Goal: Task Accomplishment & Management: Use online tool/utility

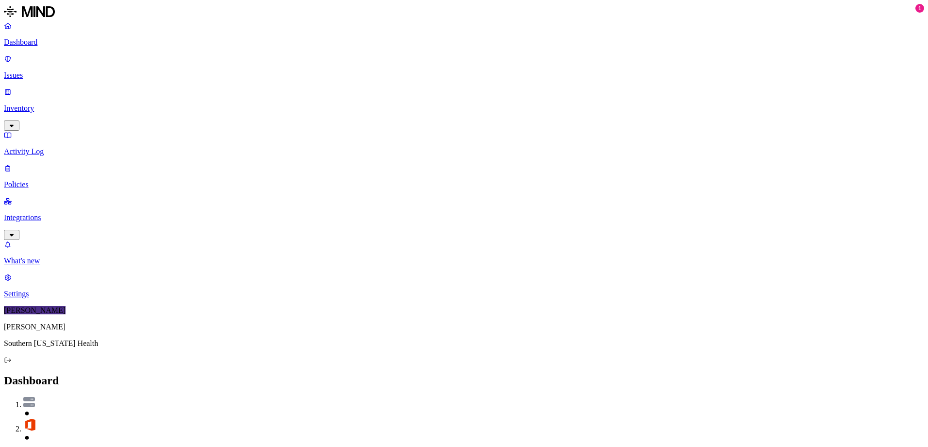
click at [44, 213] on p "Integrations" at bounding box center [464, 217] width 920 height 9
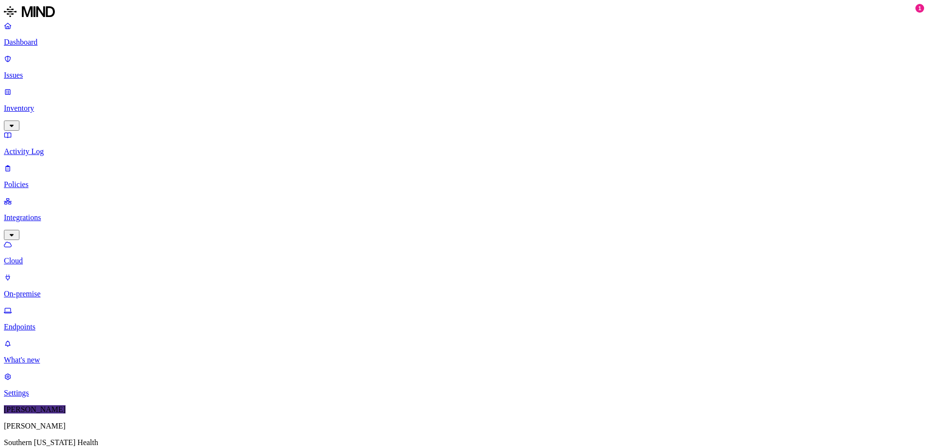
click at [55, 289] on p "On-premise" at bounding box center [464, 293] width 920 height 9
click at [54, 322] on p "Endpoints" at bounding box center [464, 326] width 920 height 9
click at [36, 71] on p "Issues" at bounding box center [464, 75] width 920 height 9
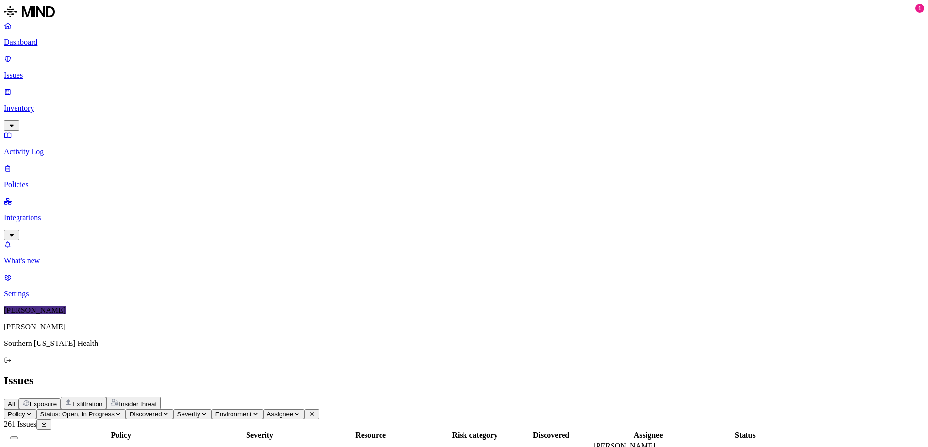
scroll to position [0, 0]
click at [322, 374] on div "Issues" at bounding box center [464, 380] width 920 height 13
